Goal: Task Accomplishment & Management: Complete application form

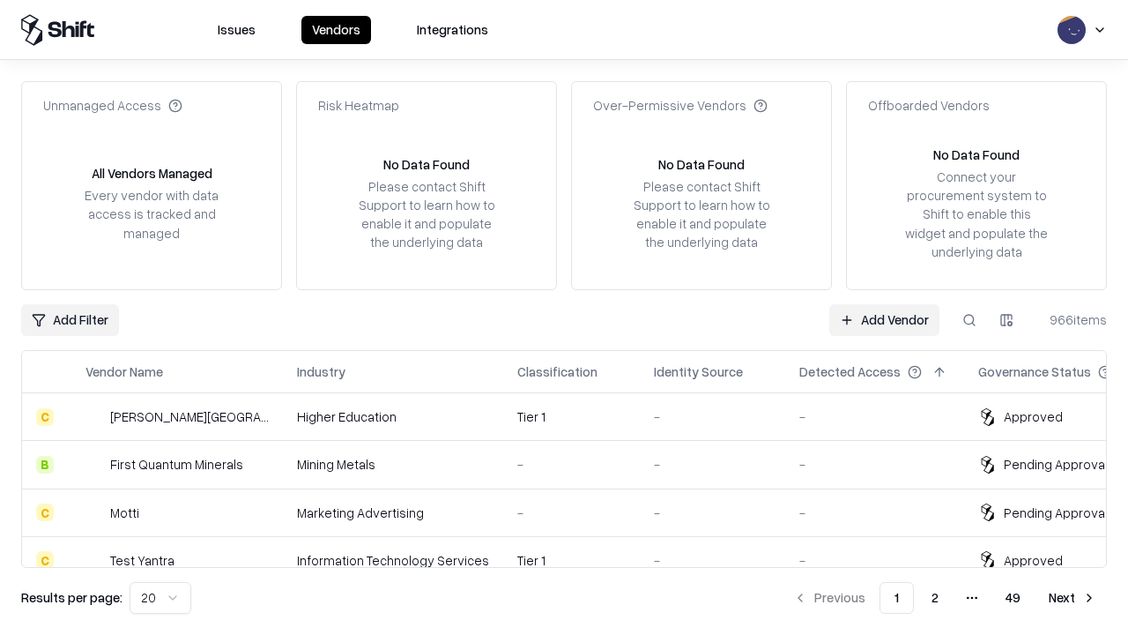
click at [884, 319] on link "Add Vendor" at bounding box center [885, 320] width 110 height 32
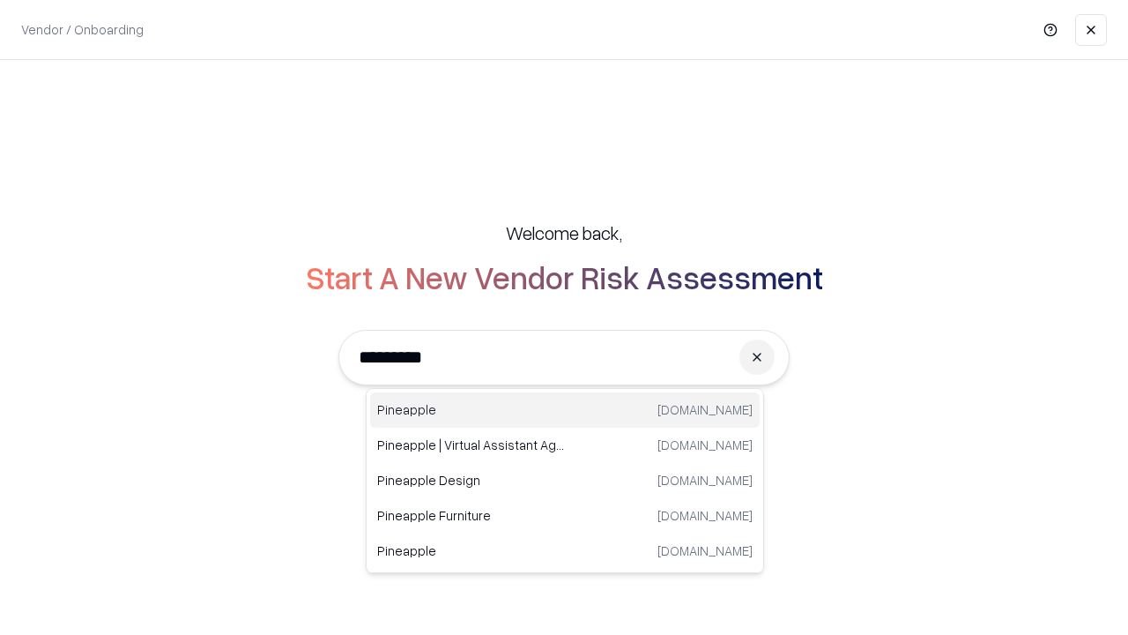
click at [565, 410] on div "Pineapple [DOMAIN_NAME]" at bounding box center [565, 409] width 390 height 35
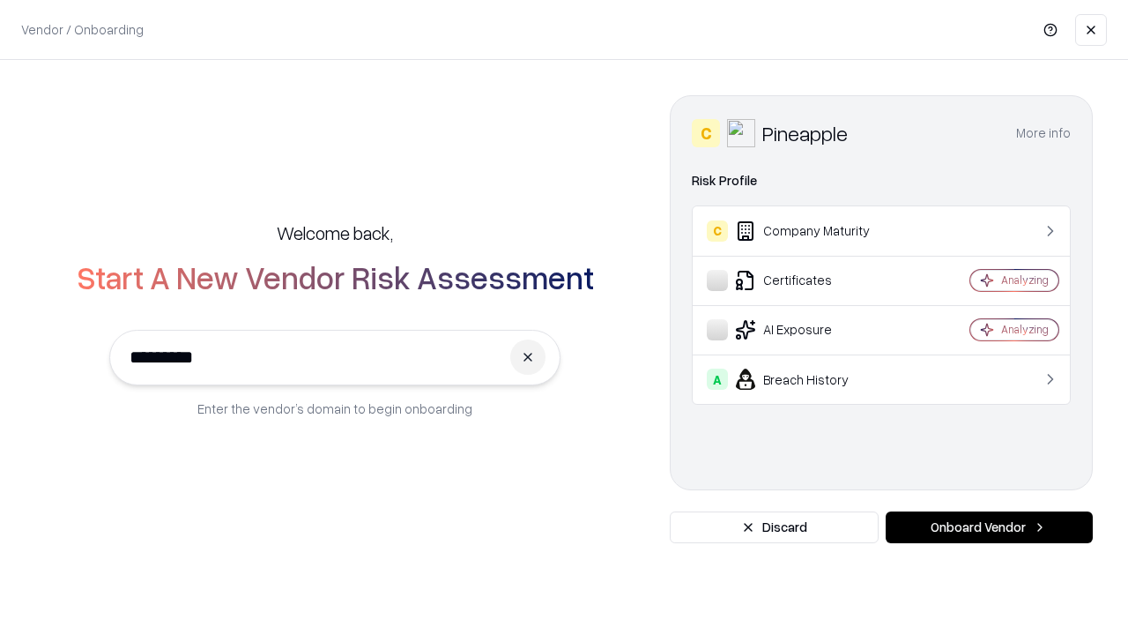
type input "*********"
click at [989, 527] on button "Onboard Vendor" at bounding box center [989, 527] width 207 height 32
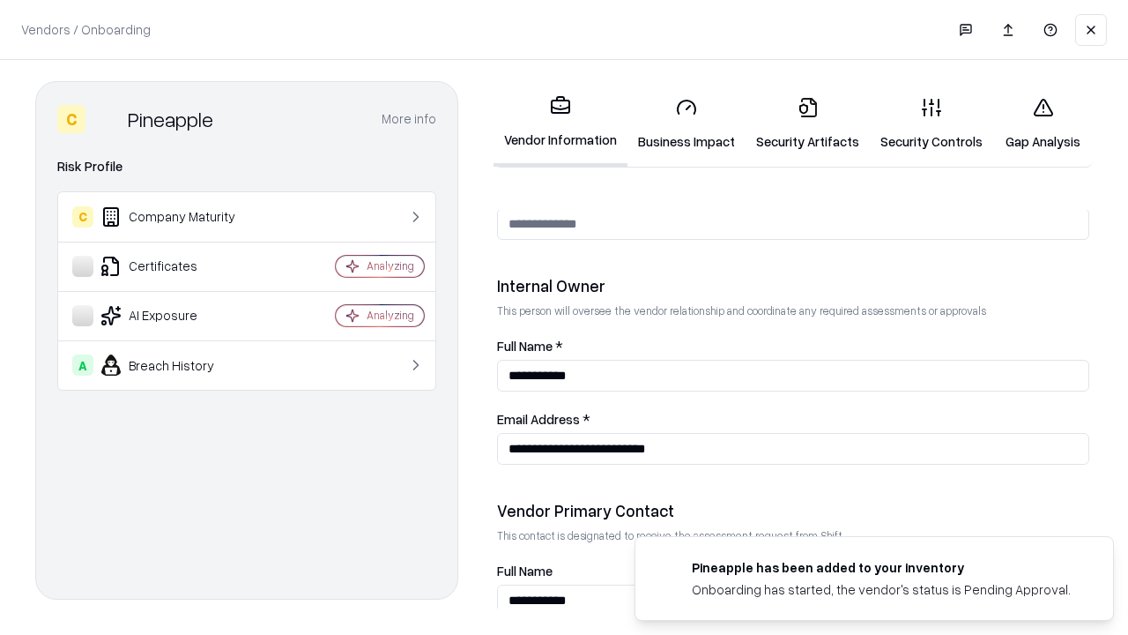
scroll to position [913, 0]
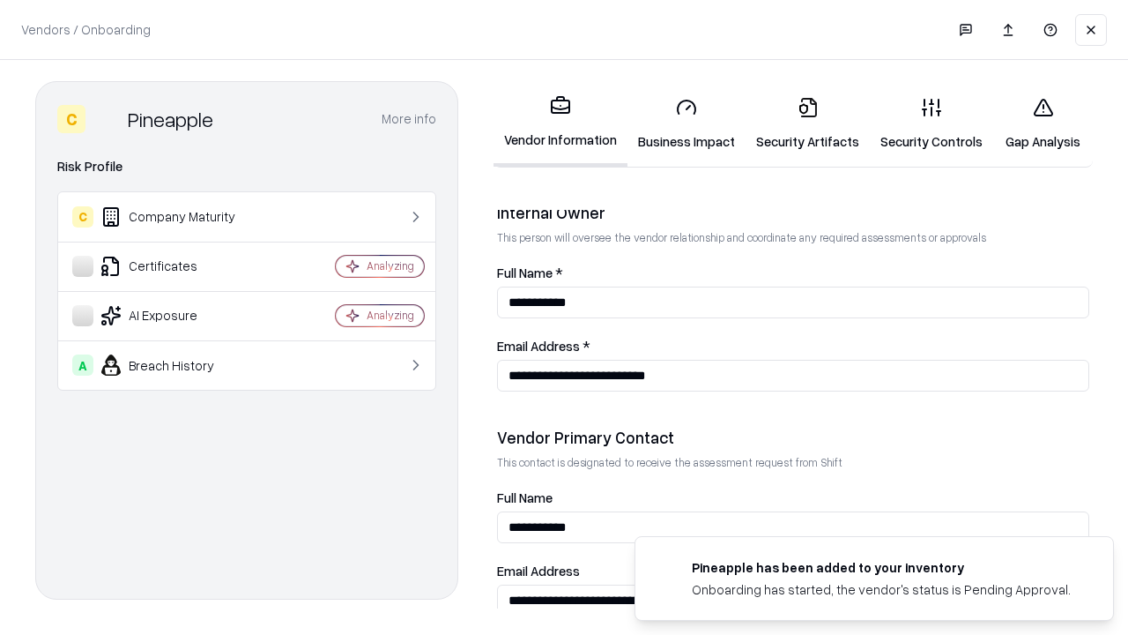
click at [808, 123] on link "Security Artifacts" at bounding box center [808, 124] width 124 height 82
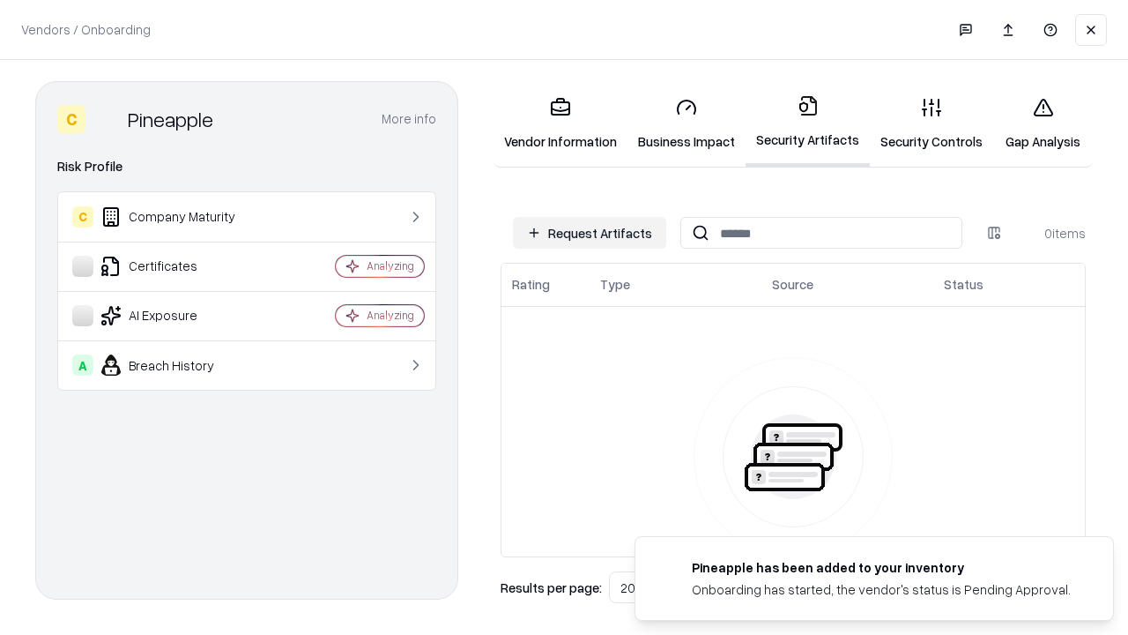
click at [590, 233] on button "Request Artifacts" at bounding box center [589, 233] width 153 height 32
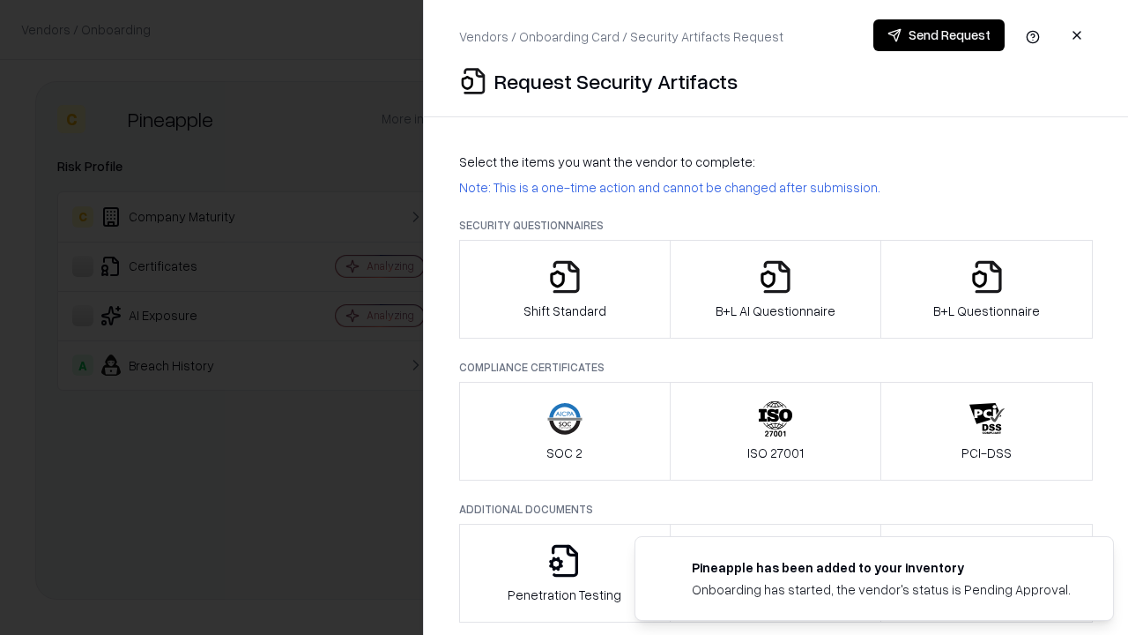
click at [986, 289] on icon "button" at bounding box center [987, 276] width 35 height 35
click at [775, 289] on icon "button" at bounding box center [775, 276] width 35 height 35
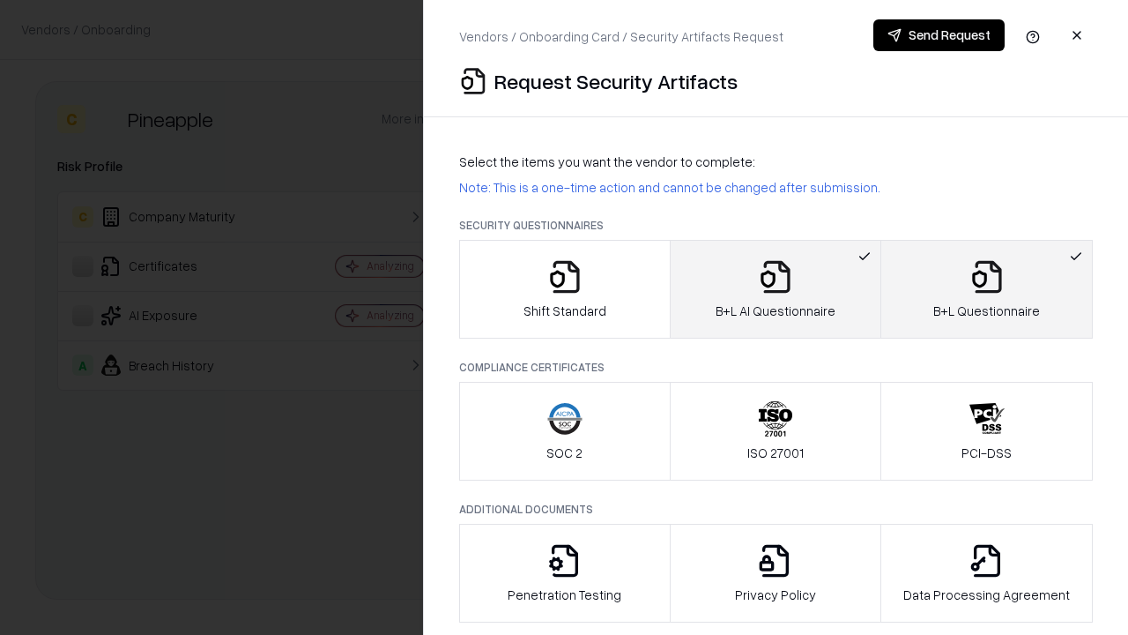
click at [939, 35] on button "Send Request" at bounding box center [939, 35] width 131 height 32
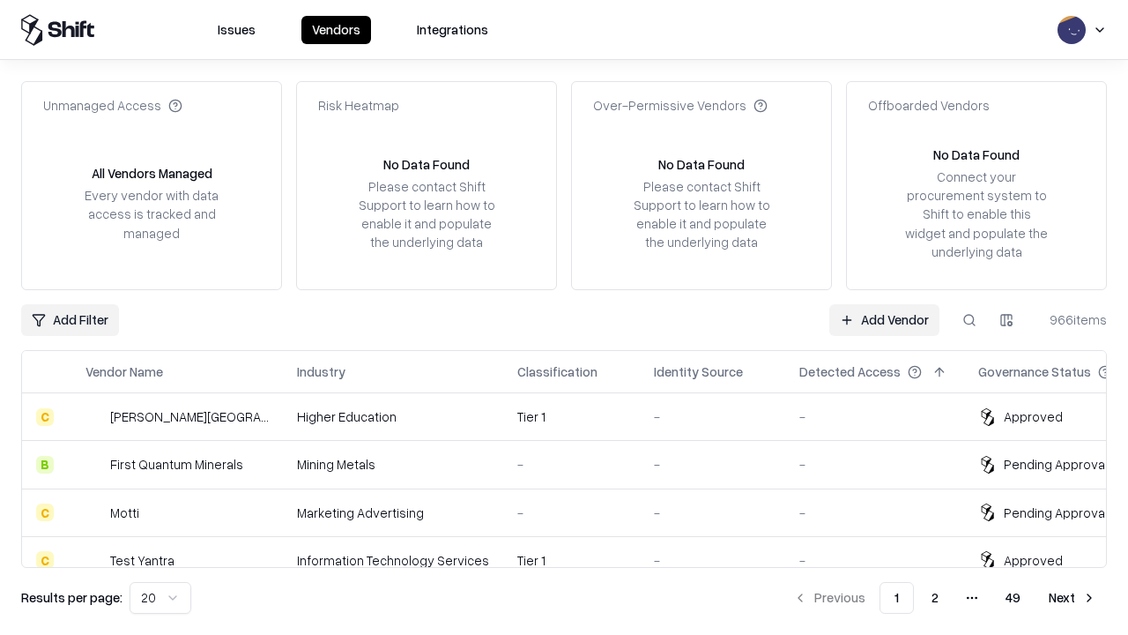
click at [970, 319] on button at bounding box center [970, 320] width 32 height 32
type input "*********"
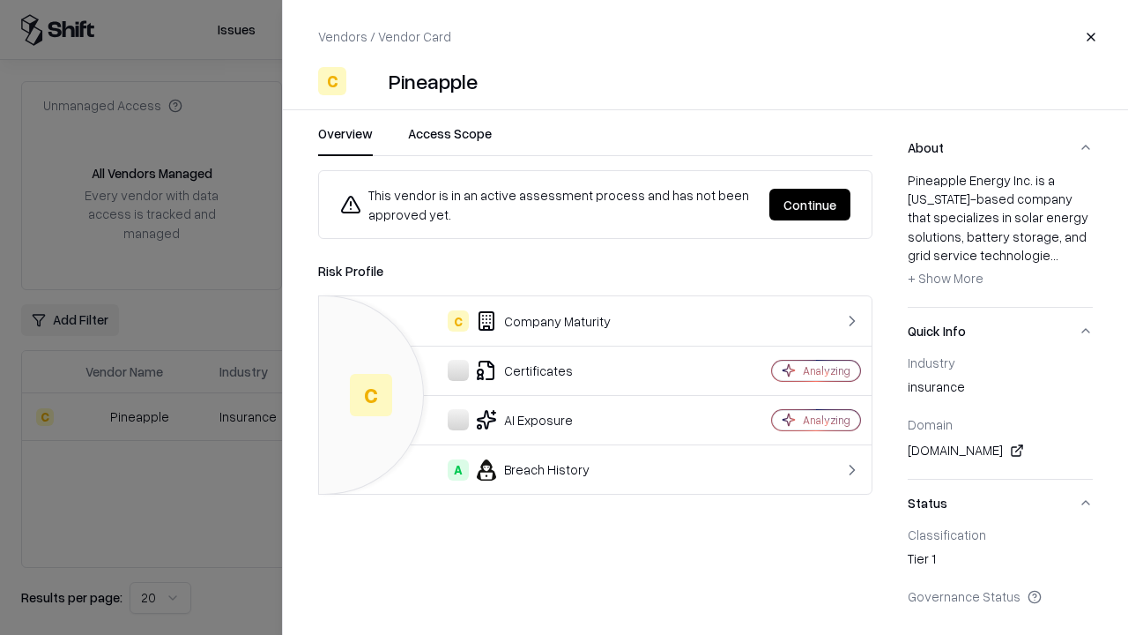
click at [810, 205] on button "Continue" at bounding box center [810, 205] width 81 height 32
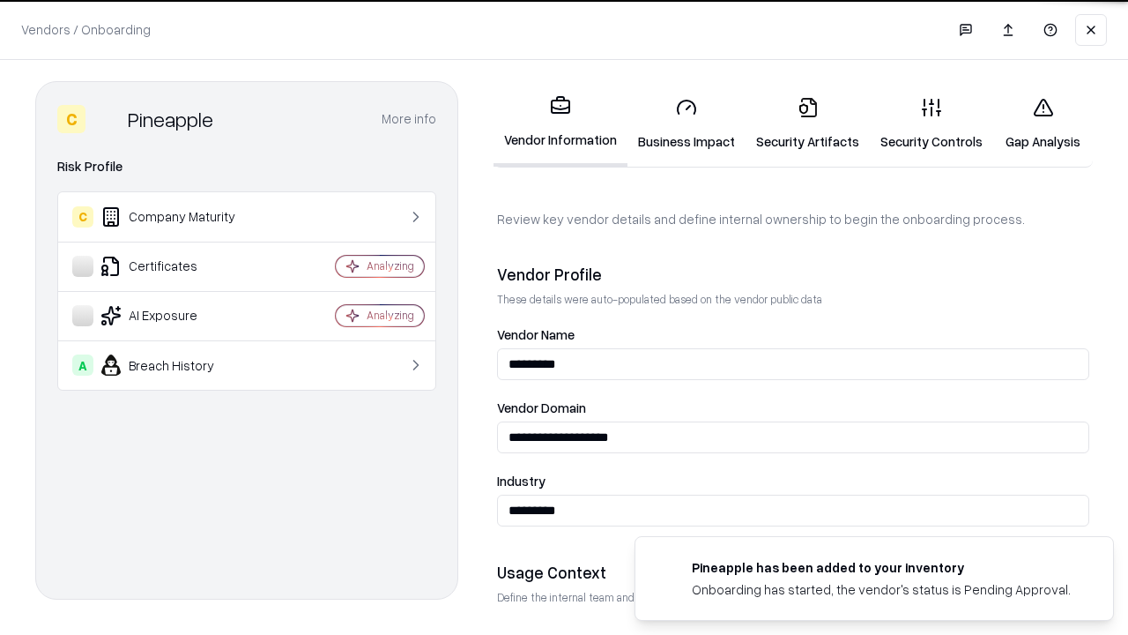
click at [808, 123] on link "Security Artifacts" at bounding box center [808, 124] width 124 height 82
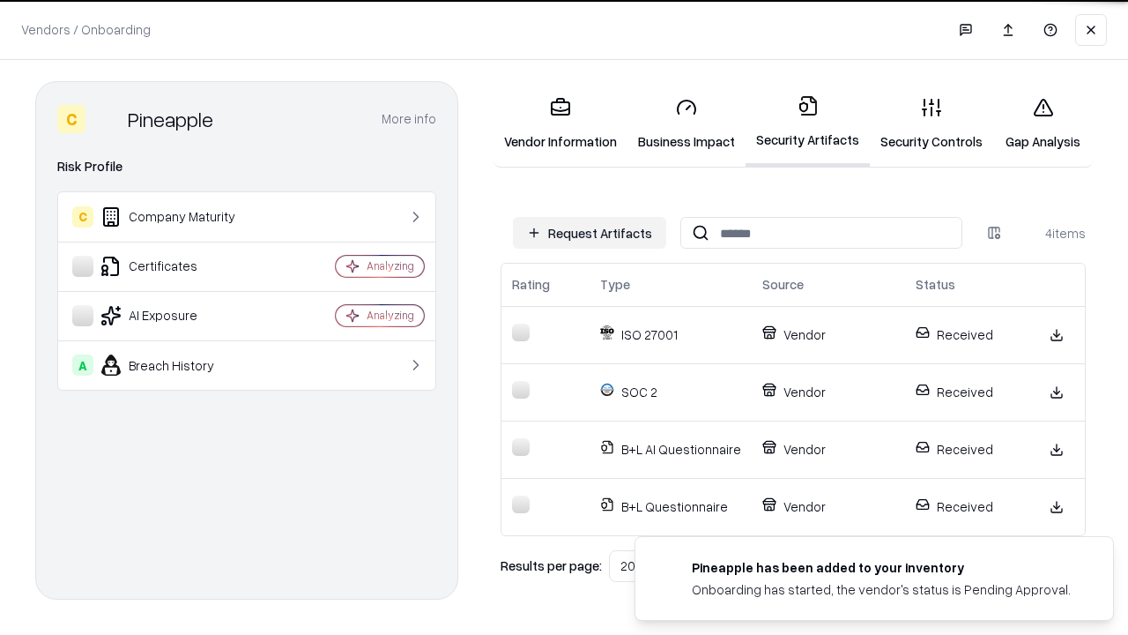
click at [1043, 123] on link "Gap Analysis" at bounding box center [1044, 124] width 100 height 82
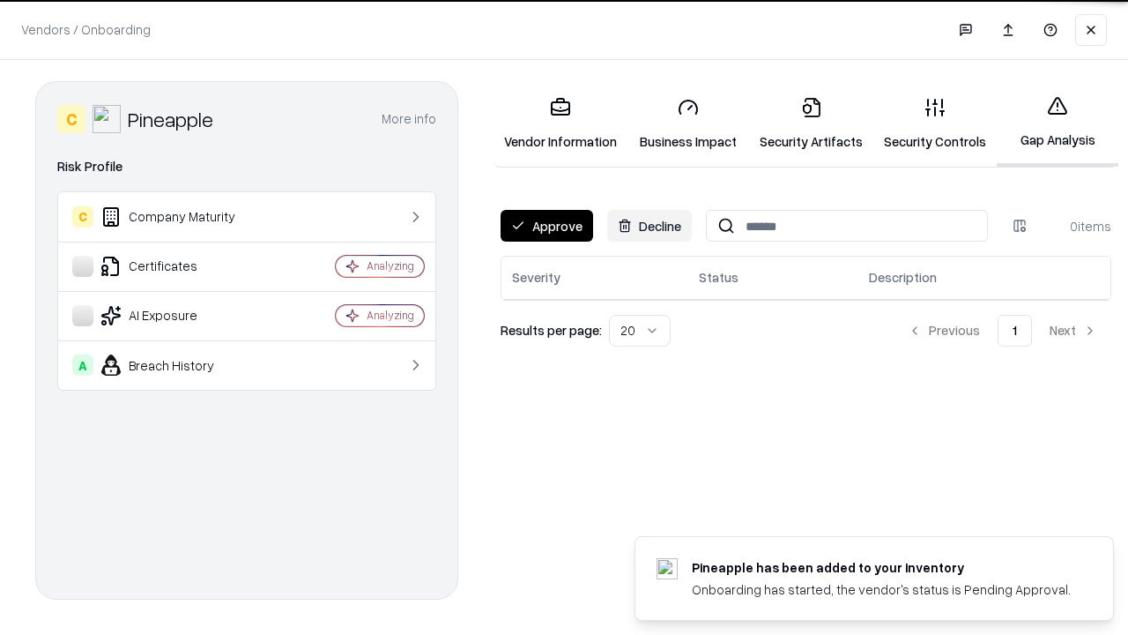
click at [547, 226] on button "Approve" at bounding box center [547, 226] width 93 height 32
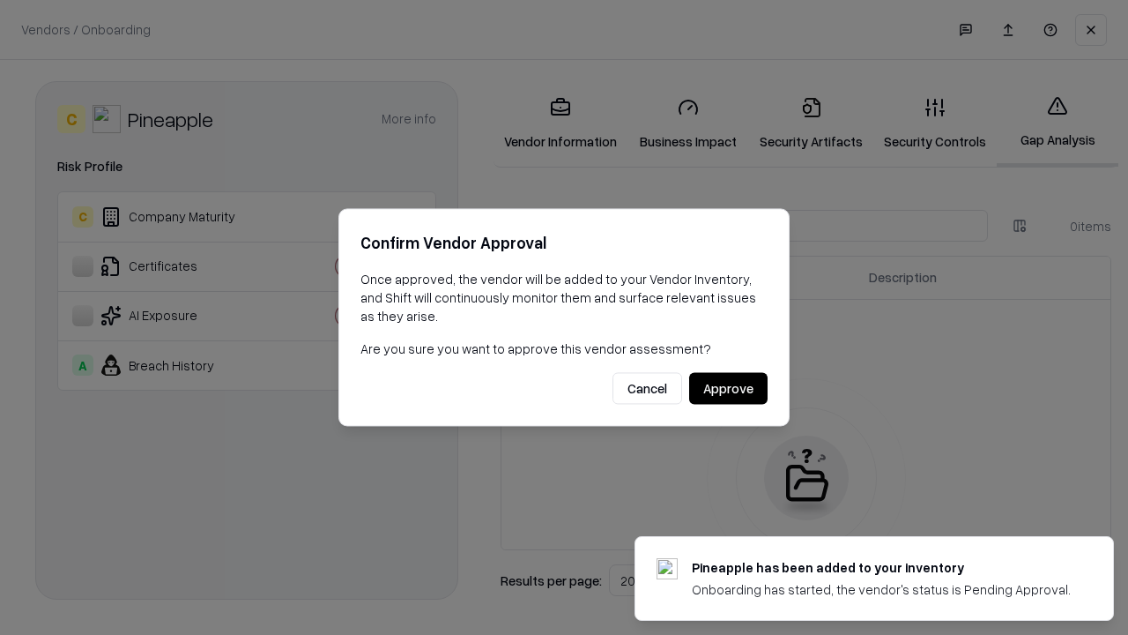
click at [728, 388] on button "Approve" at bounding box center [728, 389] width 78 height 32
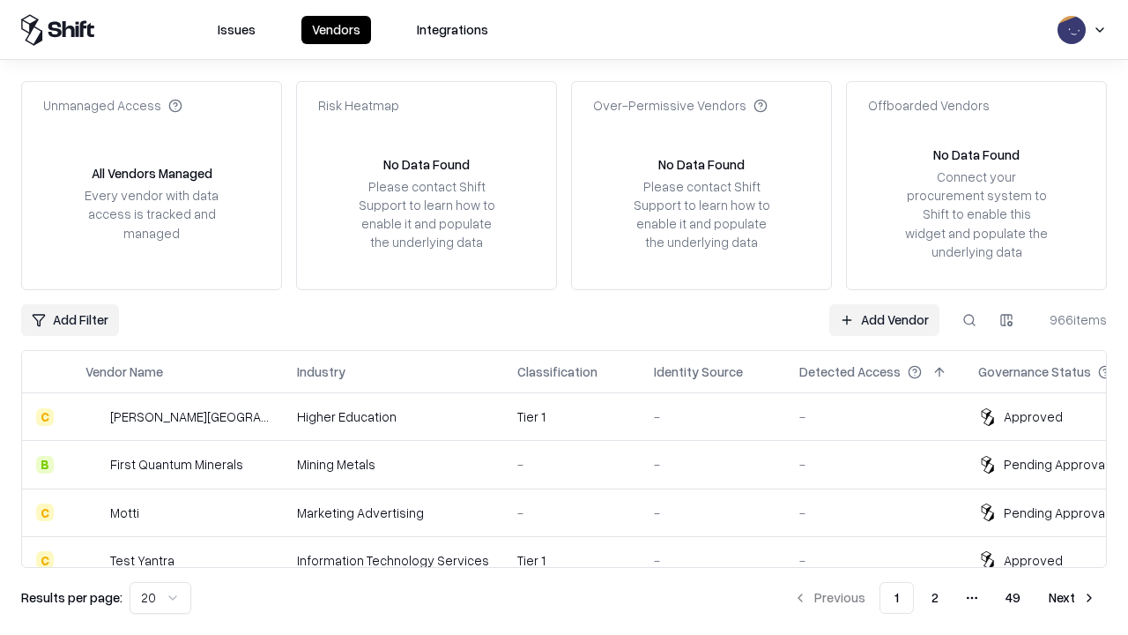
type input "*********"
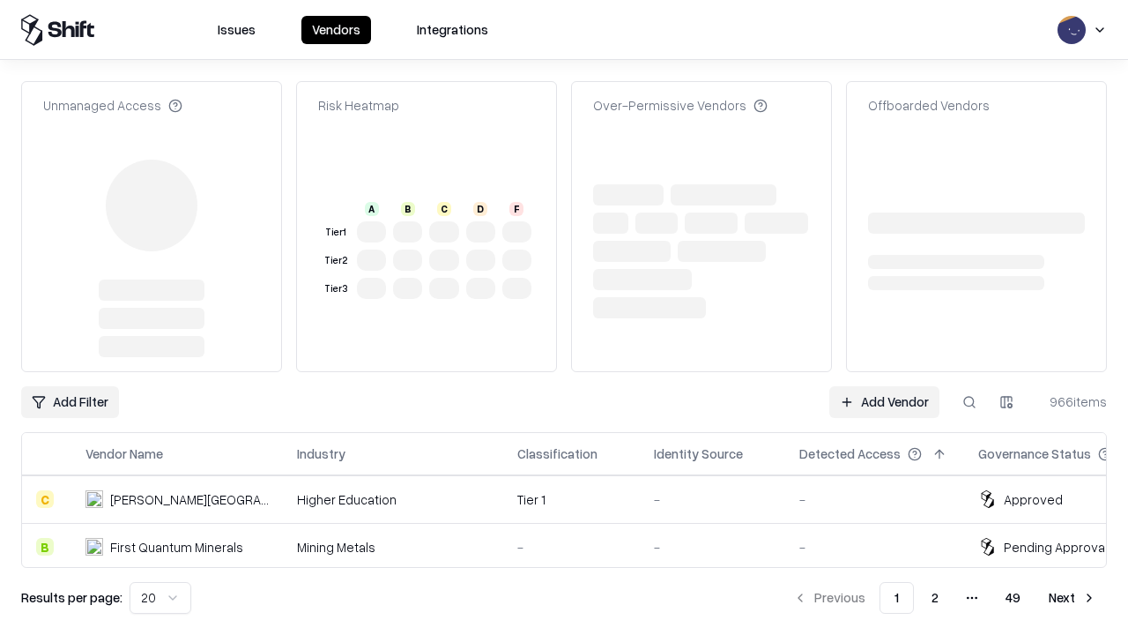
click at [884, 386] on link "Add Vendor" at bounding box center [885, 402] width 110 height 32
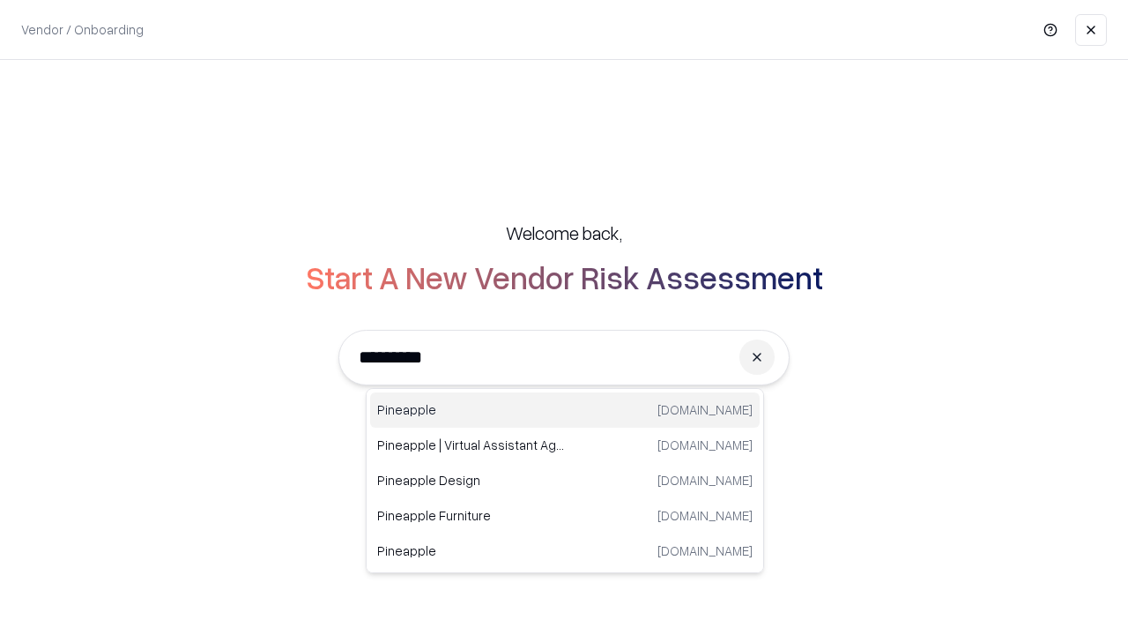
click at [565, 410] on div "Pineapple [DOMAIN_NAME]" at bounding box center [565, 409] width 390 height 35
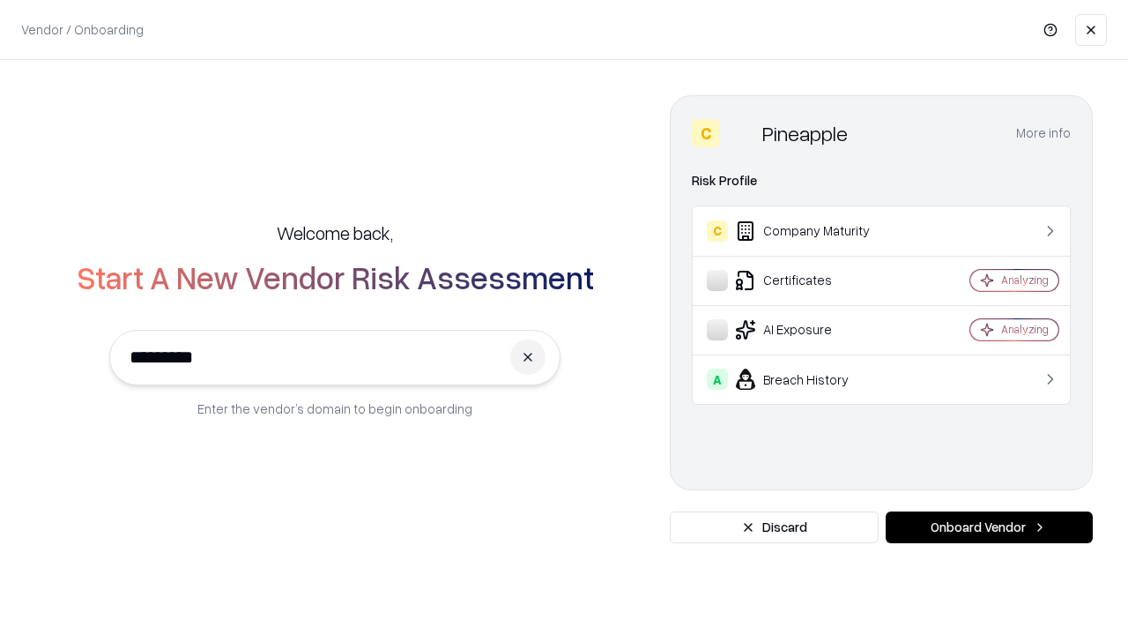
type input "*********"
click at [989, 527] on button "Onboard Vendor" at bounding box center [989, 527] width 207 height 32
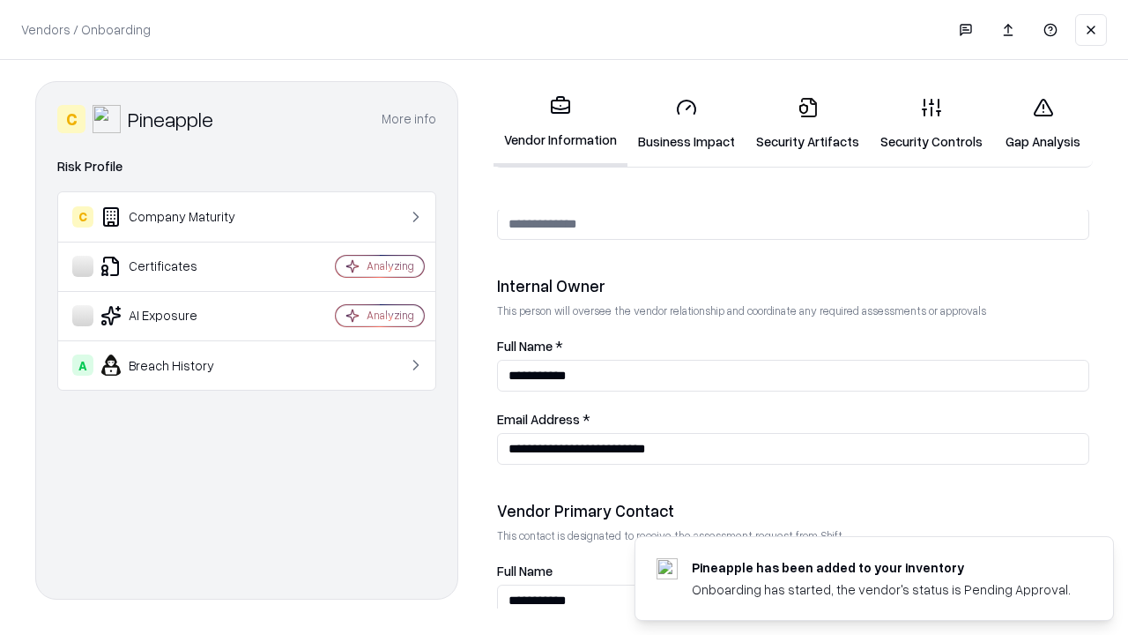
scroll to position [913, 0]
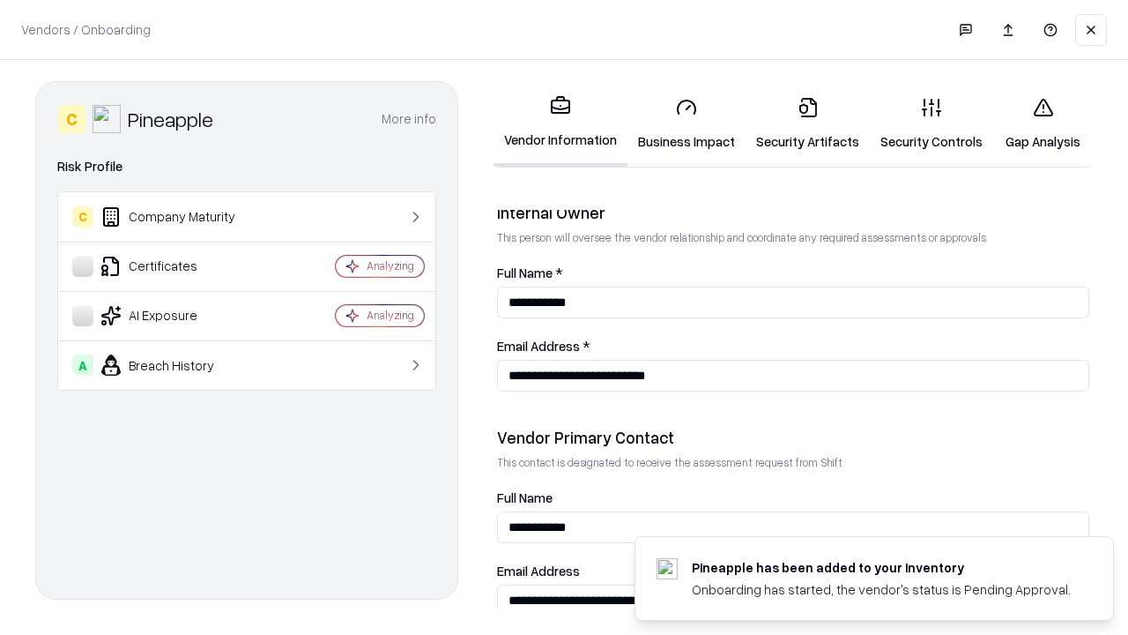
click at [1043, 123] on link "Gap Analysis" at bounding box center [1044, 124] width 100 height 82
